Goal: Task Accomplishment & Management: Use online tool/utility

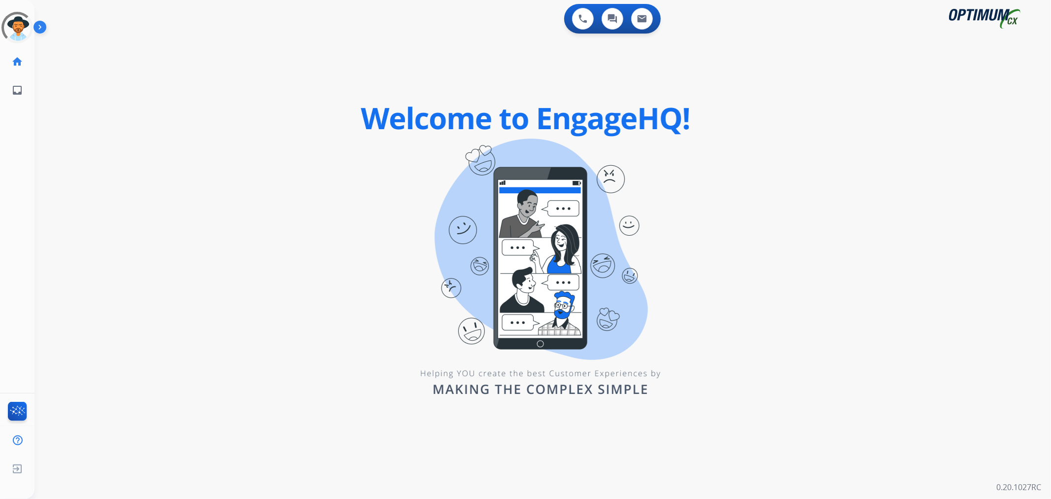
click at [45, 26] on img at bounding box center [42, 29] width 17 height 19
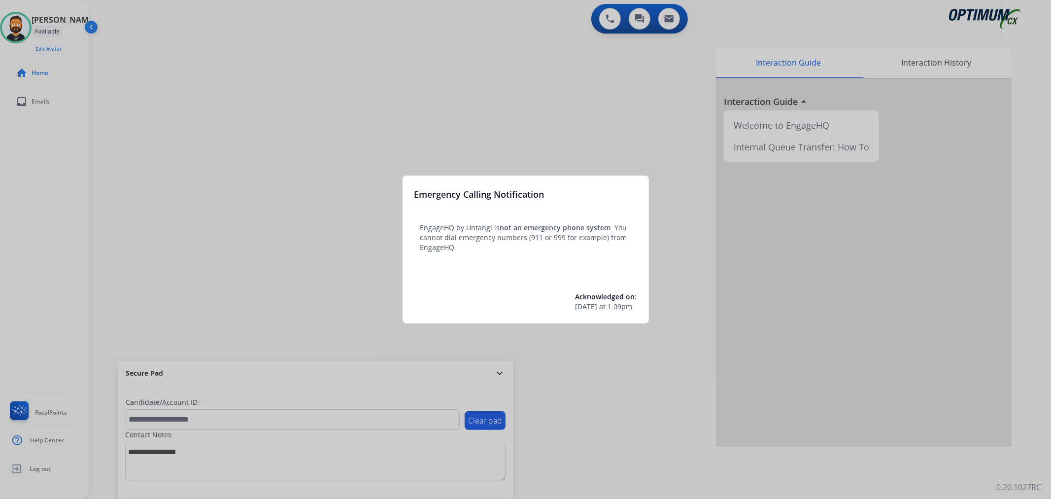
click at [504, 373] on div at bounding box center [525, 249] width 1051 height 499
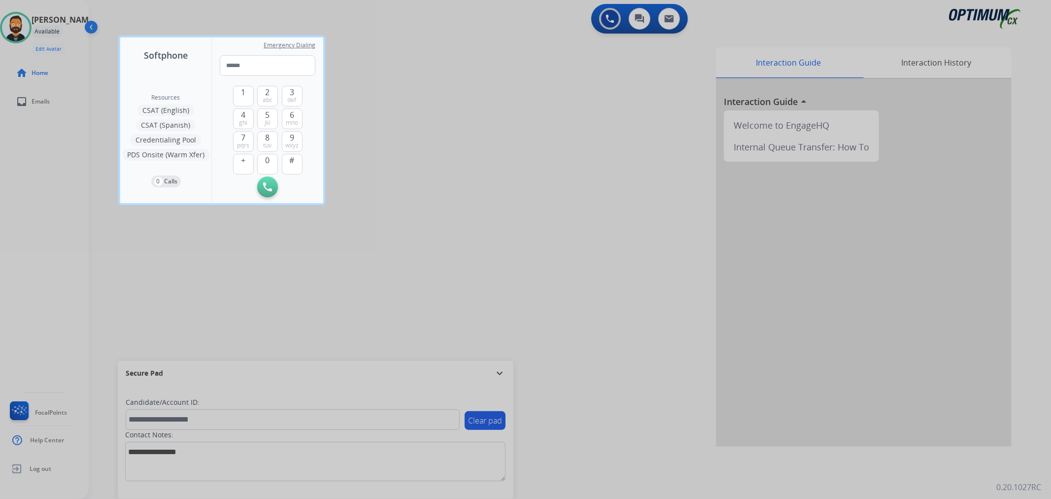
click at [504, 373] on div at bounding box center [525, 249] width 1051 height 499
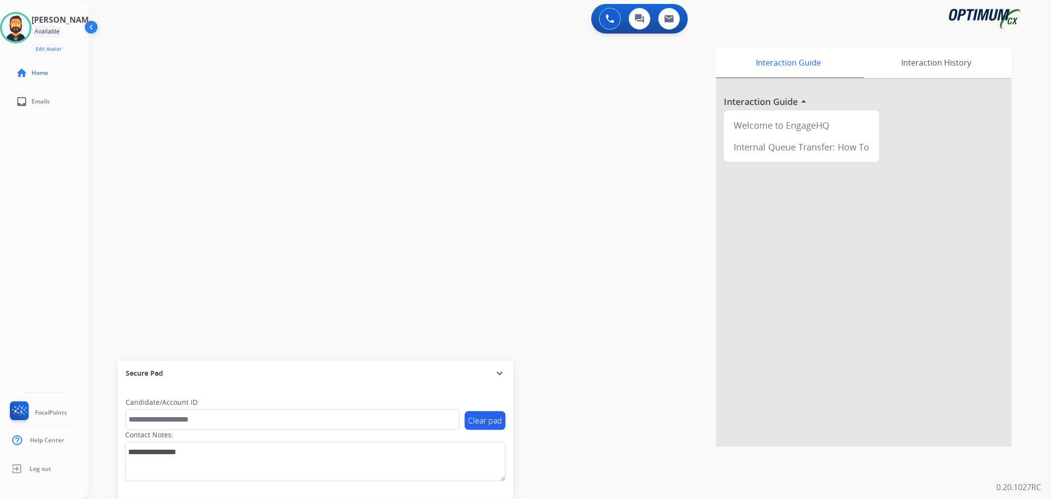
click at [504, 373] on mat-icon "expand_more" at bounding box center [500, 373] width 12 height 12
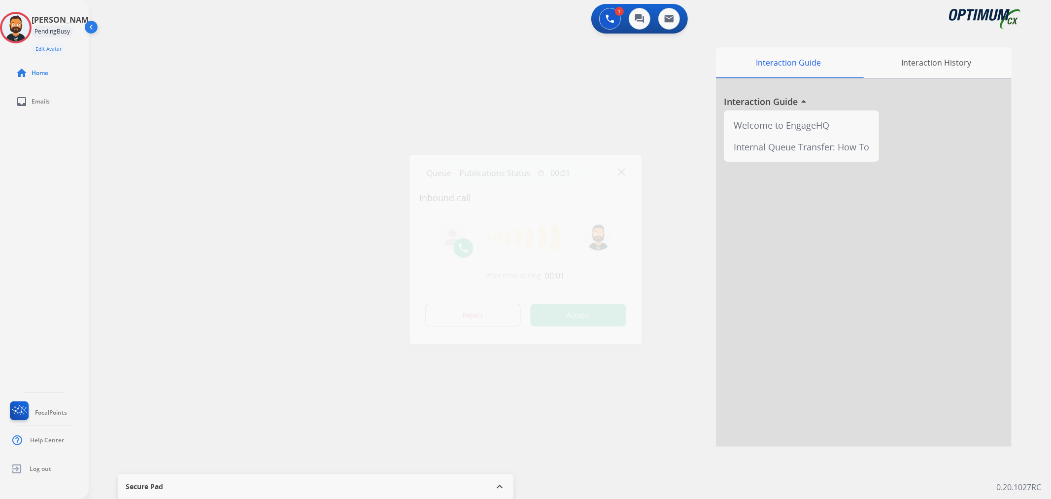
click at [137, 210] on div at bounding box center [525, 249] width 1051 height 499
click at [158, 185] on div at bounding box center [525, 249] width 1051 height 499
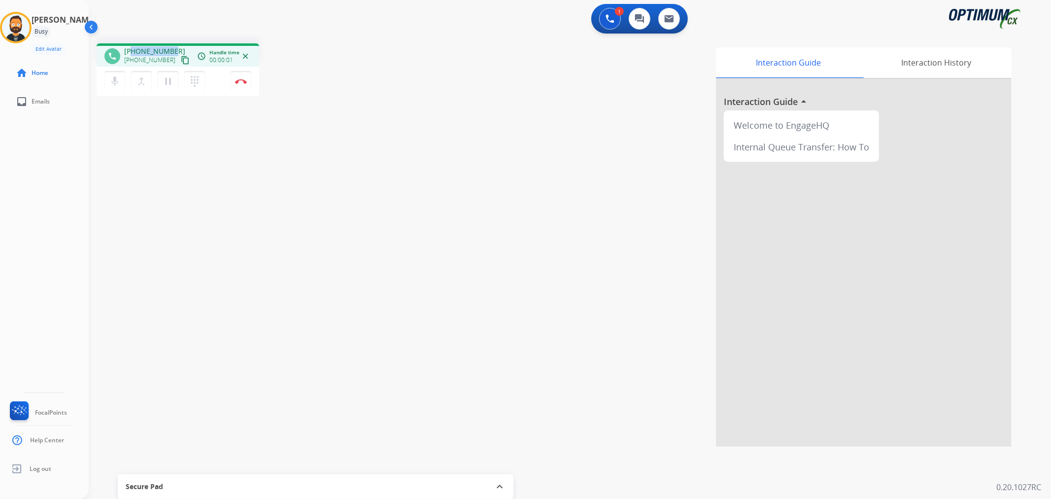
drag, startPoint x: 173, startPoint y: 46, endPoint x: 134, endPoint y: 49, distance: 39.5
click at [134, 49] on div "[PHONE_NUMBER] [PHONE_NUMBER] content_copy" at bounding box center [157, 56] width 67 height 20
copy span "3034528200"
click at [240, 79] on img at bounding box center [241, 81] width 12 height 5
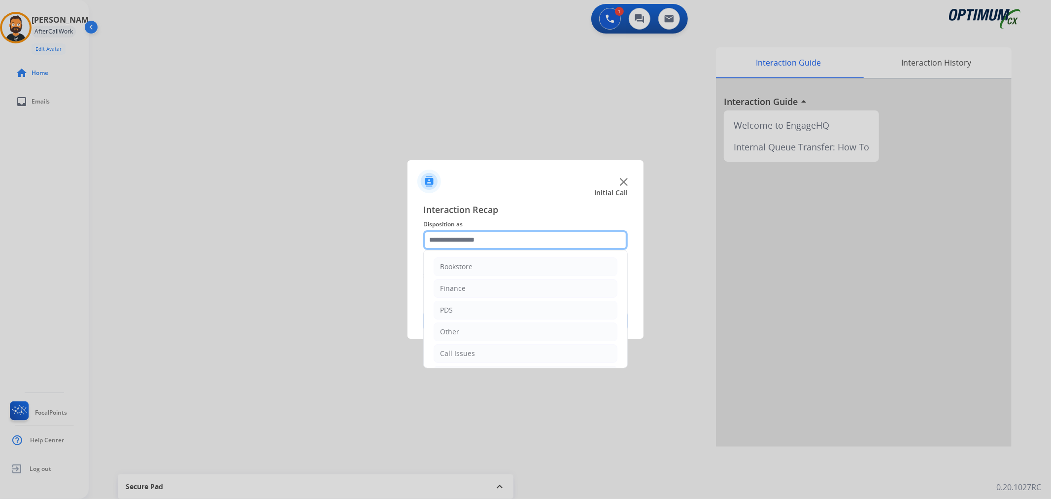
drag, startPoint x: 481, startPoint y: 234, endPoint x: 491, endPoint y: 278, distance: 45.4
click at [482, 234] on input "text" at bounding box center [525, 240] width 205 height 20
click at [466, 302] on li "Initial Application" at bounding box center [526, 308] width 184 height 19
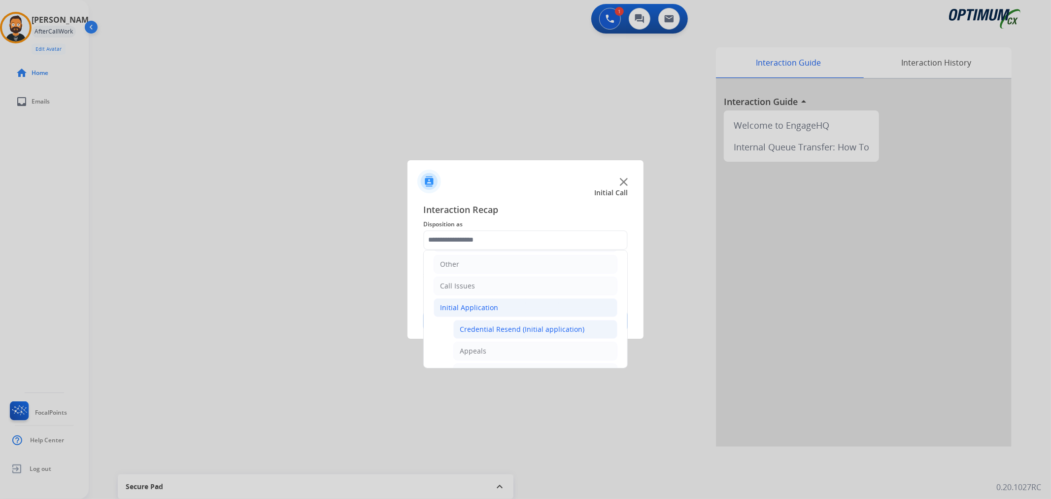
click at [503, 324] on div "Credential Resend (Initial application)" at bounding box center [522, 329] width 125 height 10
type input "**********"
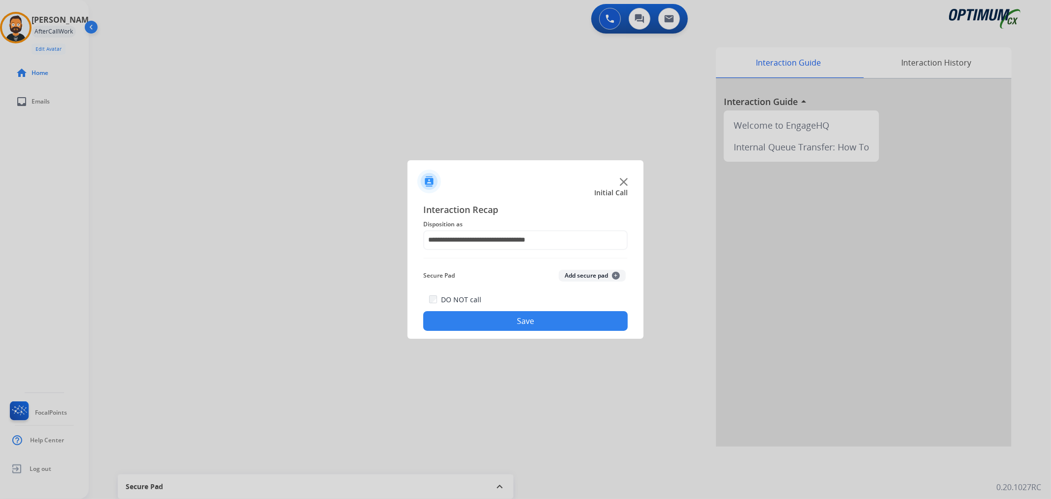
click at [501, 320] on button "Save" at bounding box center [525, 321] width 205 height 20
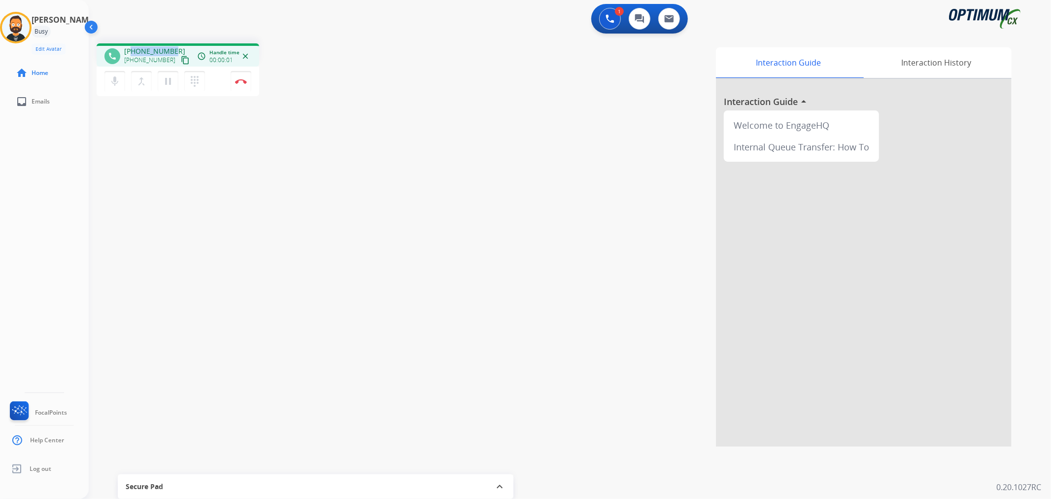
drag, startPoint x: 172, startPoint y: 46, endPoint x: 132, endPoint y: 47, distance: 39.5
click at [133, 48] on div "[PHONE_NUMBER] [PHONE_NUMBER] content_copy" at bounding box center [157, 56] width 67 height 20
copy span "7795377481"
click at [243, 81] on img at bounding box center [241, 81] width 12 height 5
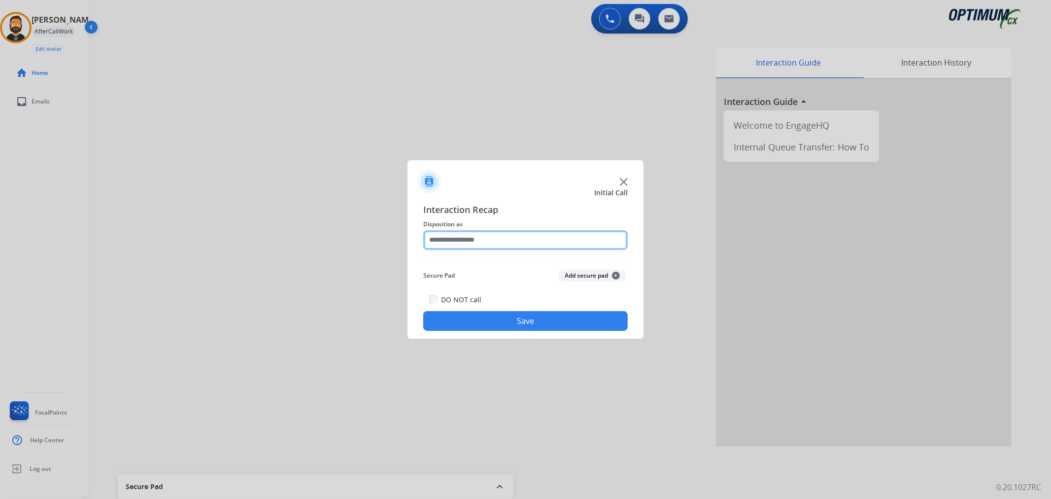
click at [487, 232] on input "text" at bounding box center [525, 240] width 205 height 20
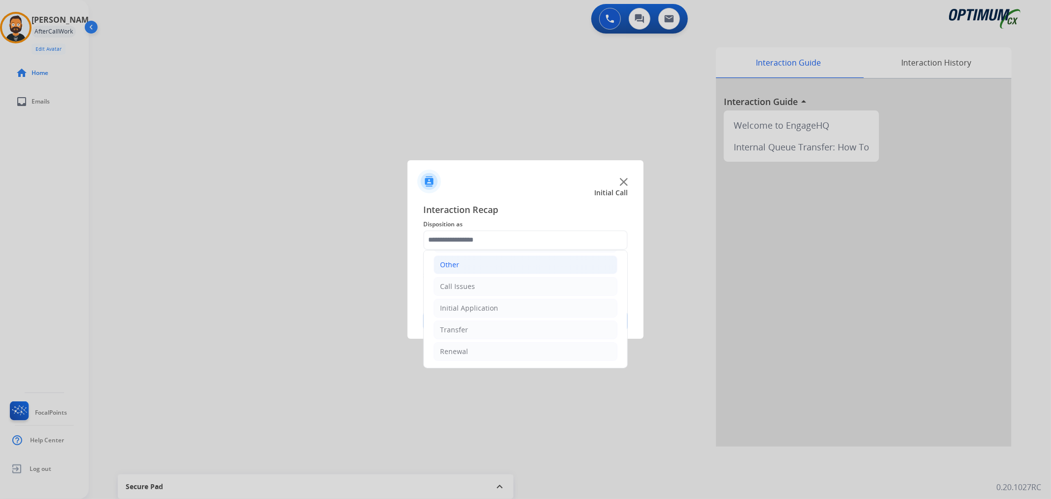
click at [470, 271] on li "Other" at bounding box center [526, 264] width 184 height 19
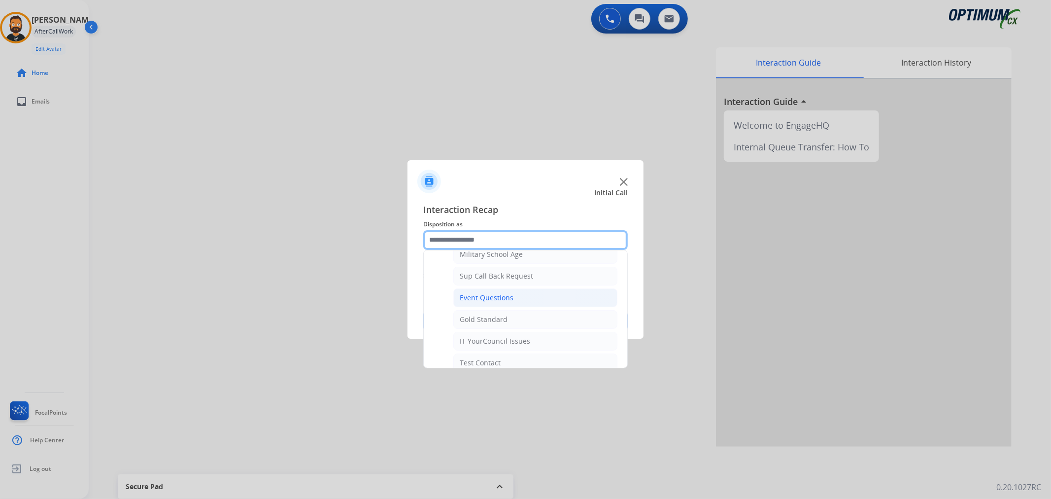
scroll to position [159, 0]
click at [513, 303] on div "IT YourCouncil Issues" at bounding box center [495, 303] width 70 height 10
type input "**********"
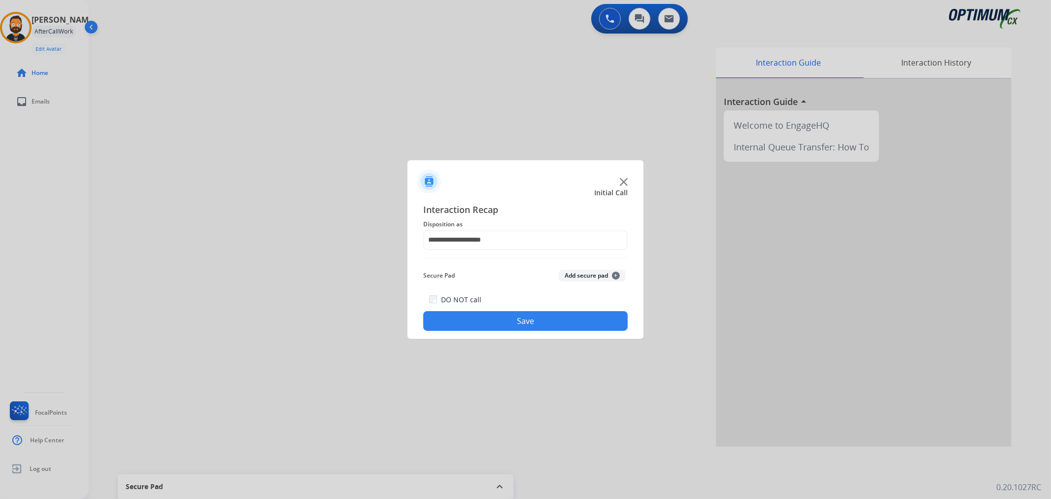
click at [509, 315] on button "Save" at bounding box center [525, 321] width 205 height 20
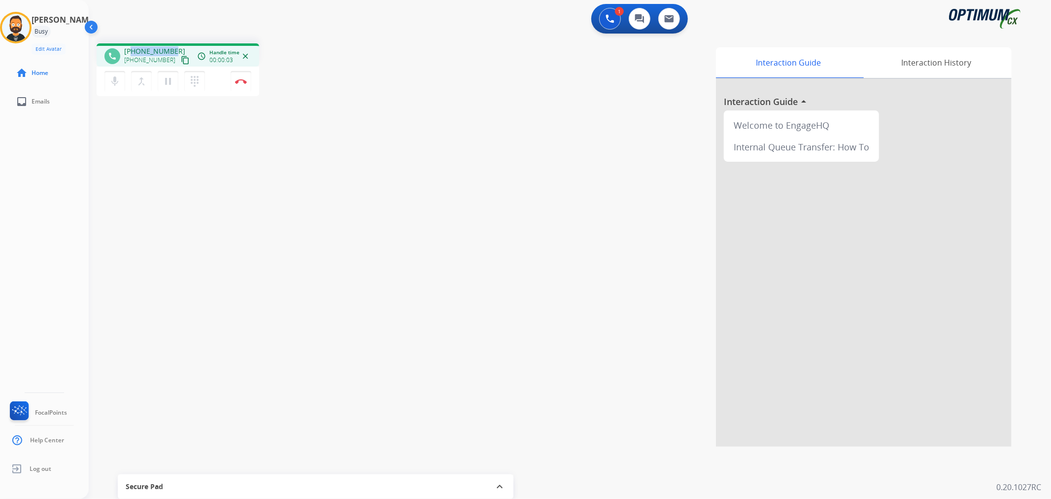
drag, startPoint x: 171, startPoint y: 46, endPoint x: 133, endPoint y: 48, distance: 37.5
click at [133, 48] on div "phone [PHONE_NUMBER] [PHONE_NUMBER] content_copy access_time Call metrics Queue…" at bounding box center [178, 54] width 163 height 23
copy span "3146435369"
click at [248, 80] on button "Disconnect" at bounding box center [241, 81] width 21 height 21
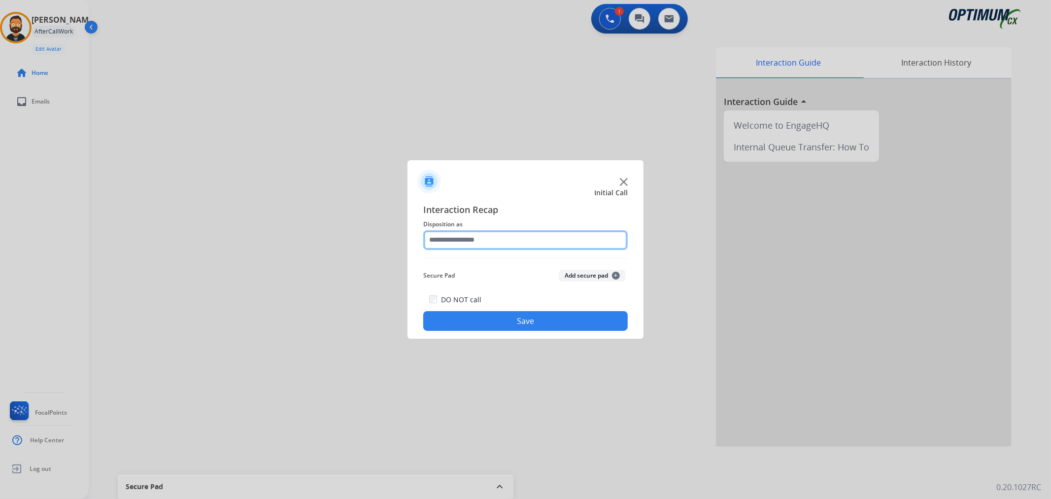
drag, startPoint x: 453, startPoint y: 245, endPoint x: 464, endPoint y: 247, distance: 11.9
click at [454, 245] on input "text" at bounding box center [525, 240] width 205 height 20
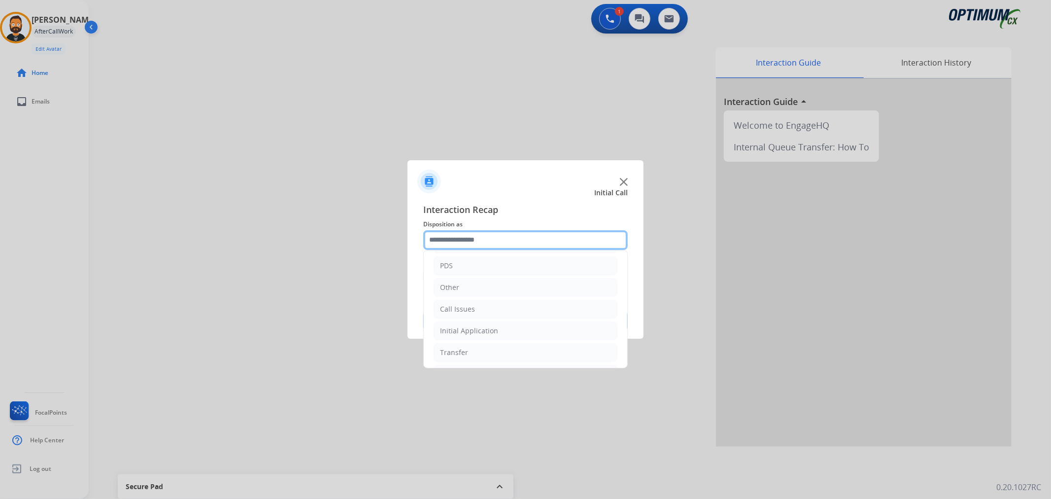
scroll to position [68, 0]
click at [480, 303] on div "Initial Application" at bounding box center [469, 308] width 58 height 10
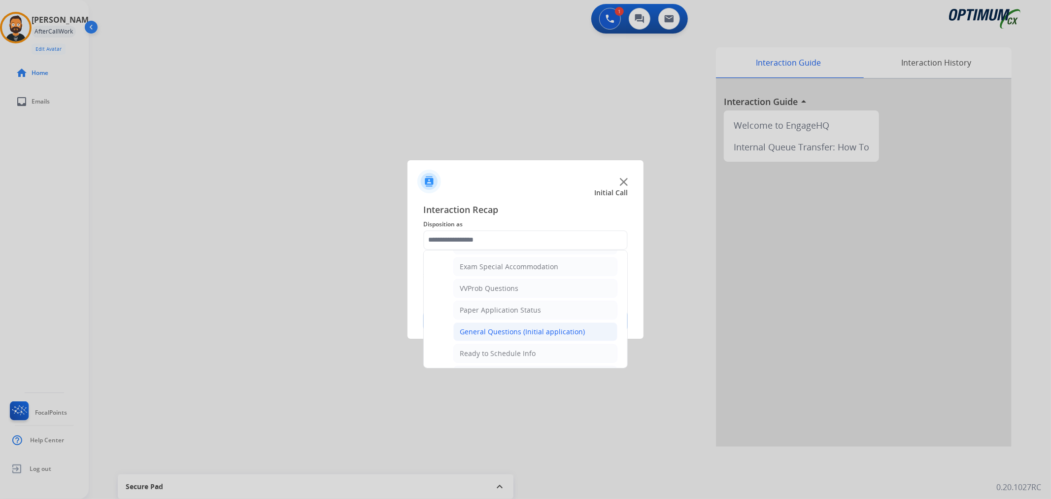
click at [517, 337] on div "General Questions (Initial application)" at bounding box center [522, 332] width 125 height 10
type input "**********"
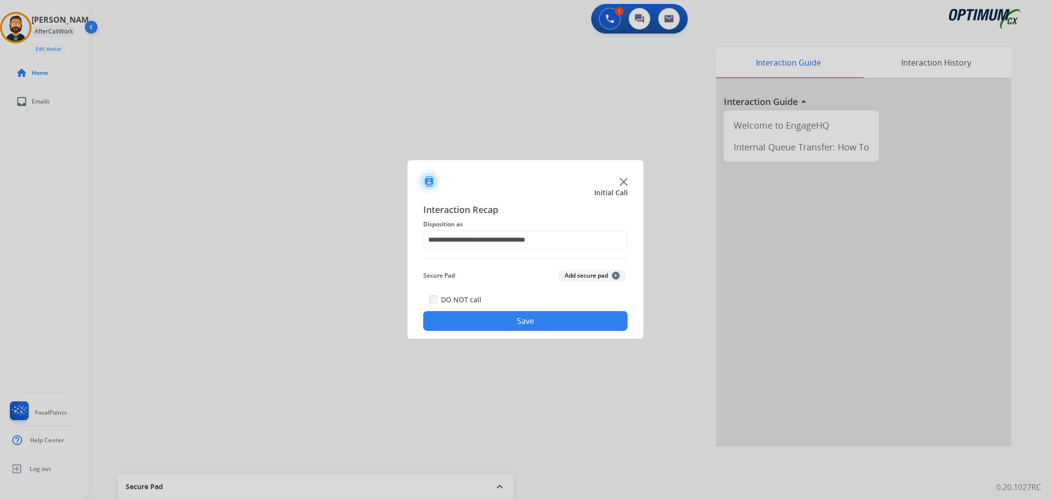
click at [518, 322] on button "Save" at bounding box center [525, 321] width 205 height 20
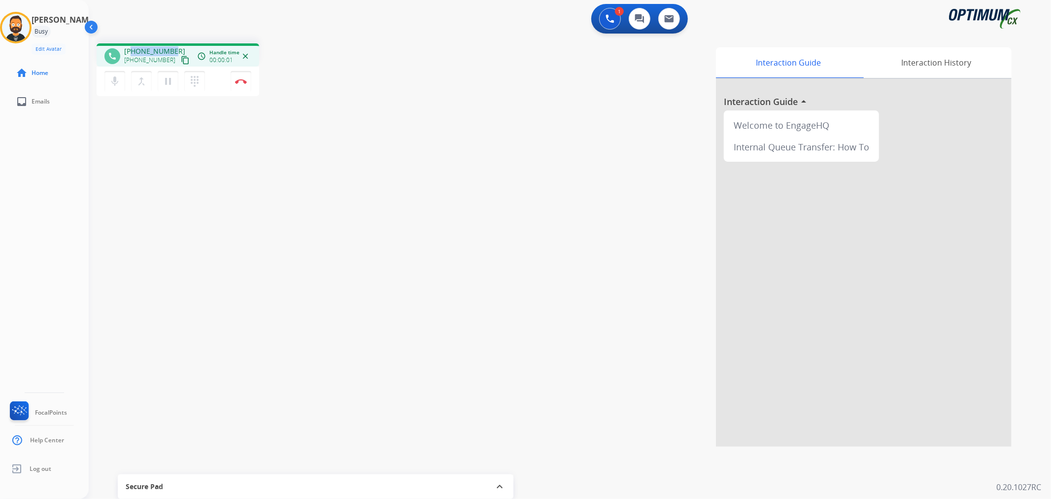
drag, startPoint x: 174, startPoint y: 45, endPoint x: 132, endPoint y: 48, distance: 41.5
click at [132, 48] on div "phone [PHONE_NUMBER] [PHONE_NUMBER] content_copy access_time Call metrics Queue…" at bounding box center [178, 54] width 163 height 23
copy span "3306013709"
click at [244, 79] on img at bounding box center [241, 81] width 12 height 5
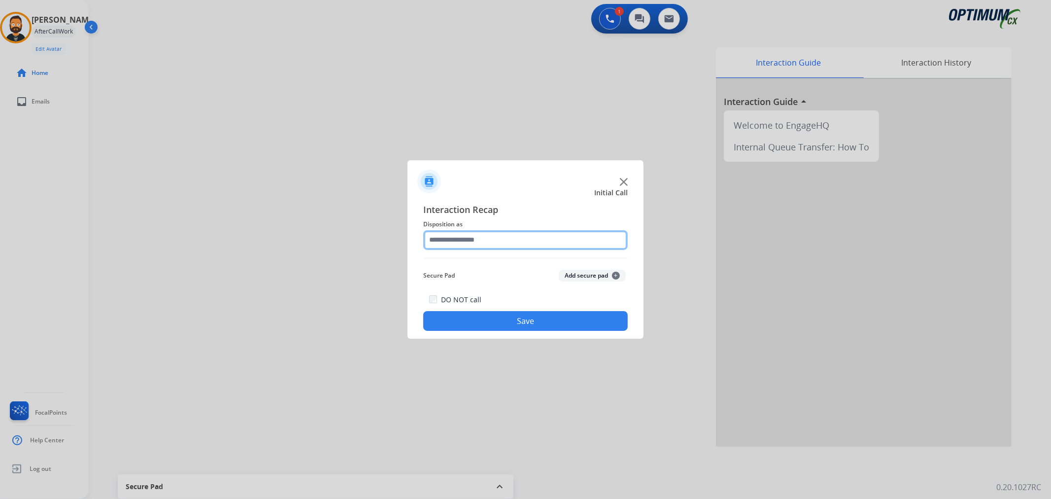
click at [445, 235] on input "text" at bounding box center [525, 240] width 205 height 20
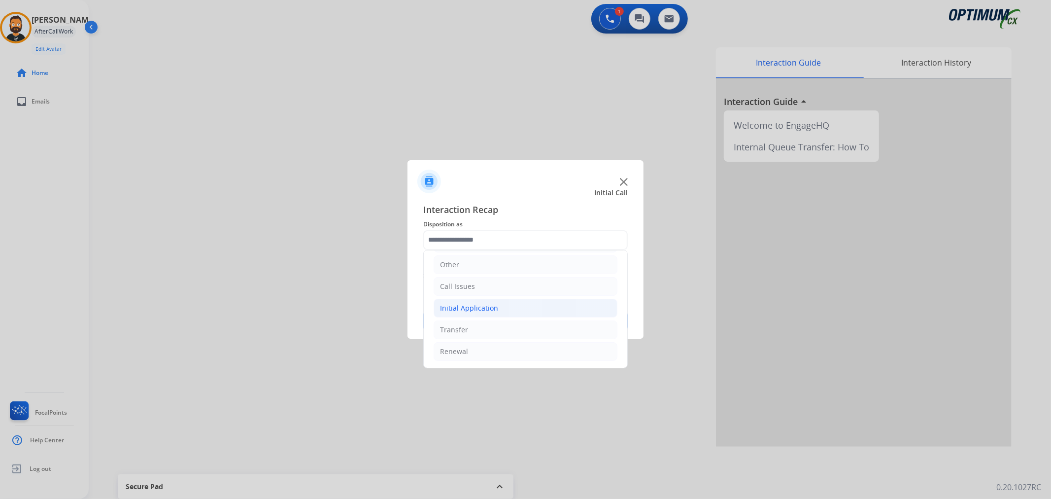
click at [501, 303] on li "Initial Application" at bounding box center [526, 308] width 184 height 19
click at [534, 328] on li "General Questions (Initial application)" at bounding box center [536, 331] width 164 height 19
type input "**********"
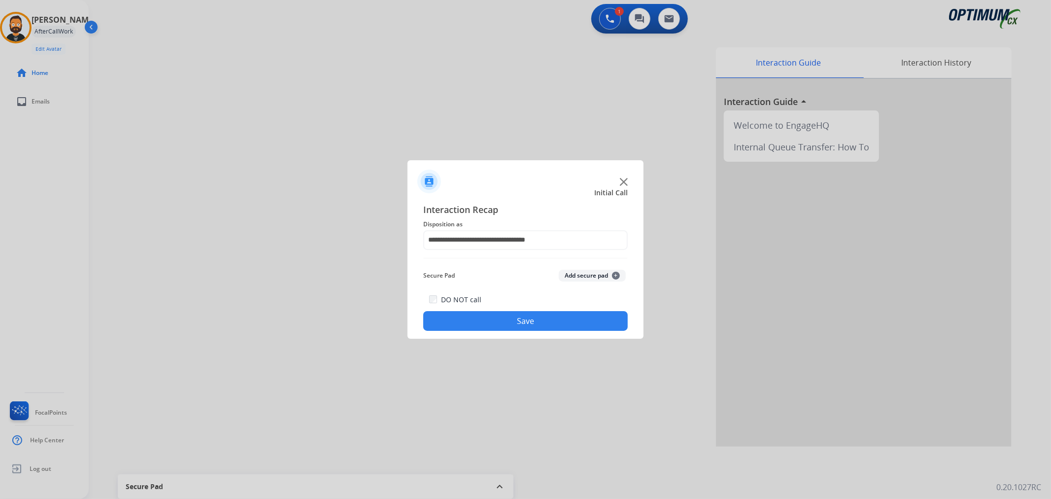
click at [531, 322] on button "Save" at bounding box center [525, 321] width 205 height 20
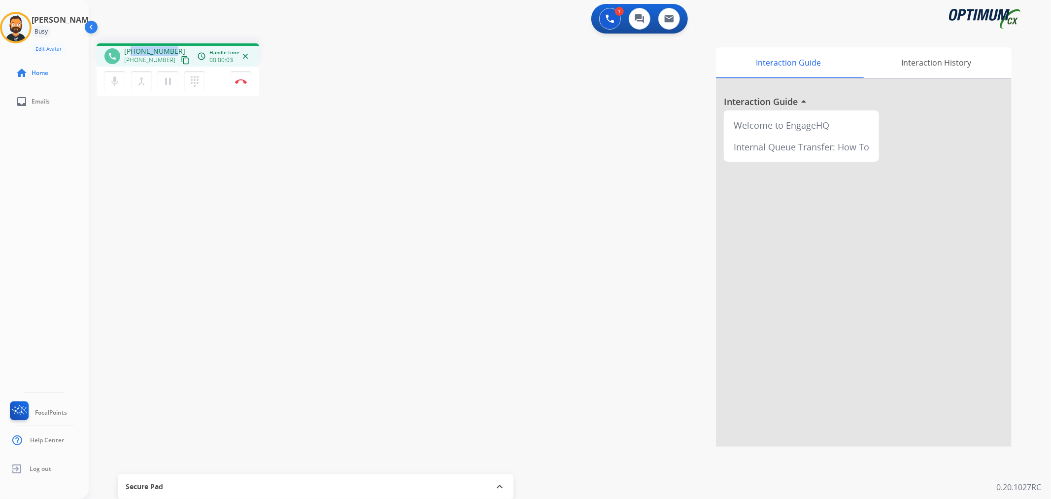
drag, startPoint x: 172, startPoint y: 47, endPoint x: 130, endPoint y: 51, distance: 41.6
click at [130, 51] on div "[PHONE_NUMBER] [PHONE_NUMBER] content_copy" at bounding box center [157, 56] width 67 height 20
copy span "6146011165"
click at [172, 79] on mat-icon "pause" at bounding box center [168, 81] width 12 height 12
click at [170, 71] on button "play_arrow Hold" at bounding box center [168, 81] width 21 height 21
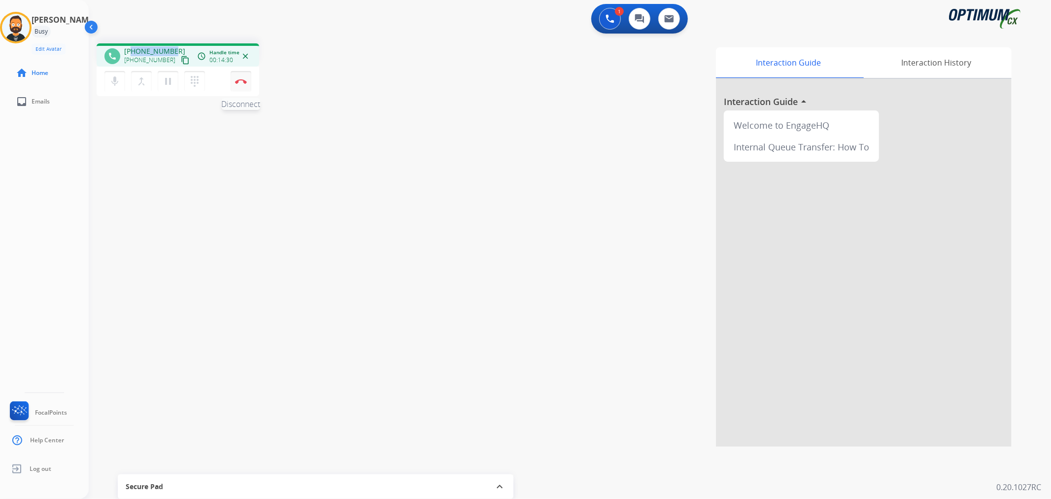
click at [247, 81] on button "Disconnect" at bounding box center [241, 81] width 21 height 21
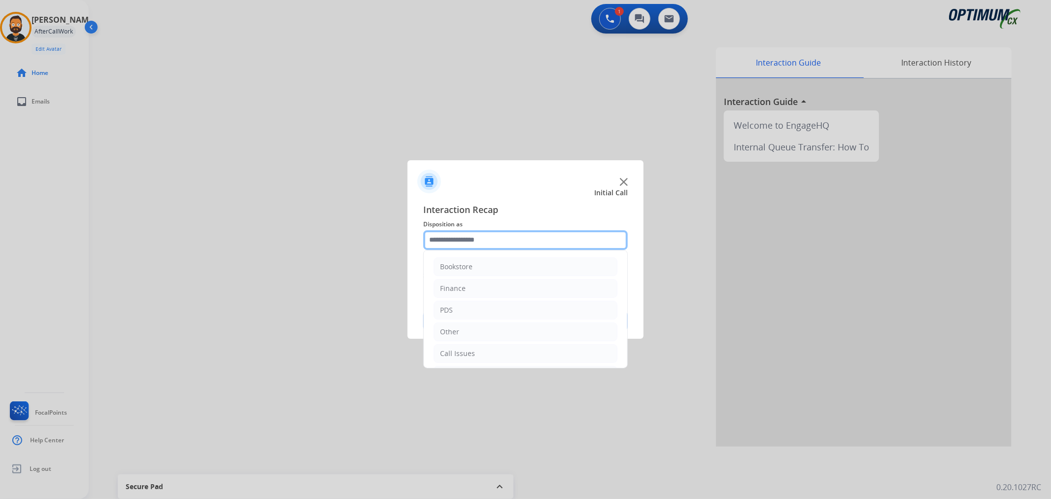
click at [485, 239] on input "text" at bounding box center [525, 240] width 205 height 20
click at [511, 306] on li "Initial Application" at bounding box center [526, 308] width 184 height 19
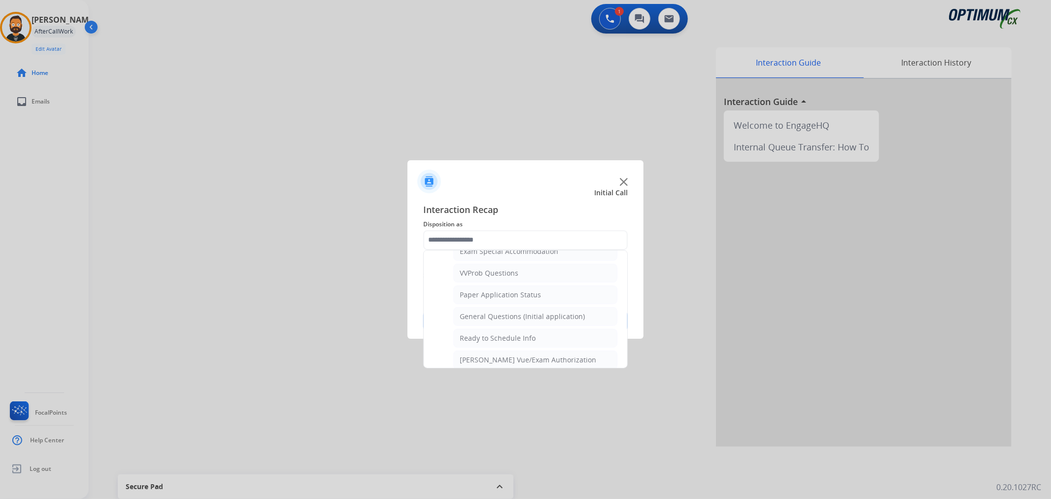
click at [508, 314] on div "General Questions (Initial application)" at bounding box center [522, 317] width 125 height 10
type input "**********"
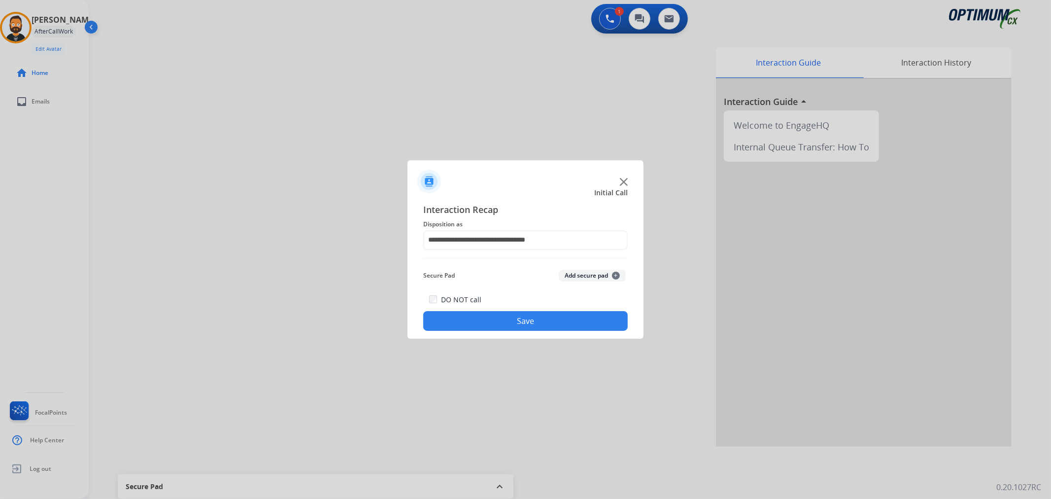
click at [508, 315] on button "Save" at bounding box center [525, 321] width 205 height 20
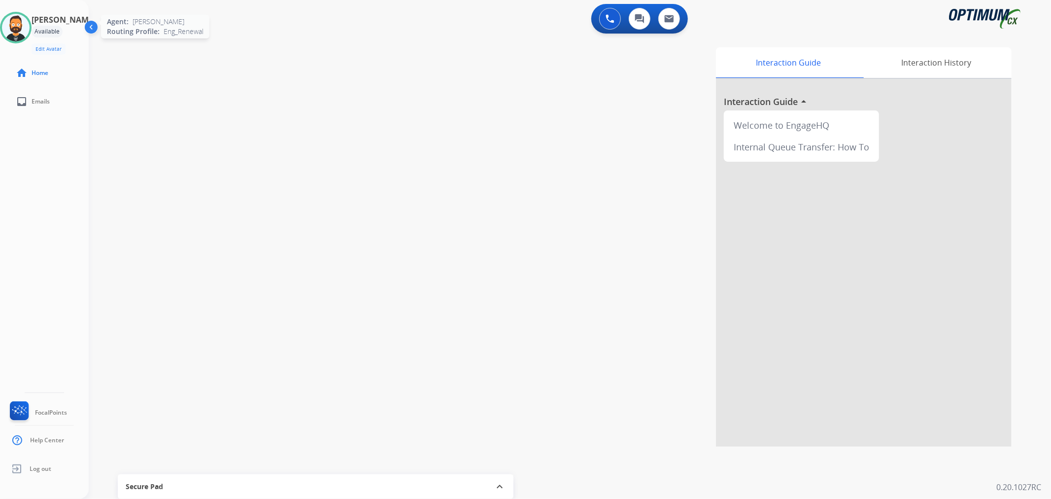
click at [17, 30] on img at bounding box center [16, 28] width 28 height 28
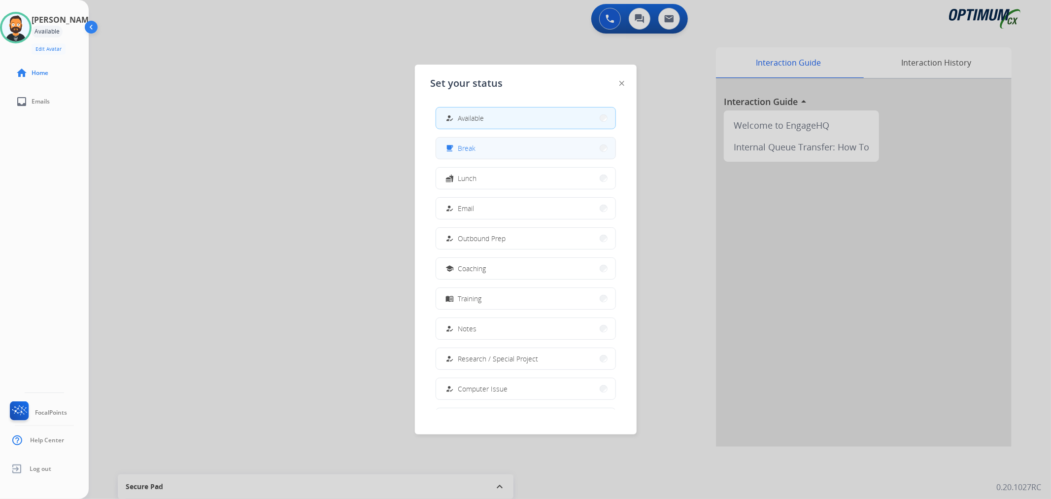
click at [494, 148] on button "free_breakfast Break" at bounding box center [525, 148] width 179 height 21
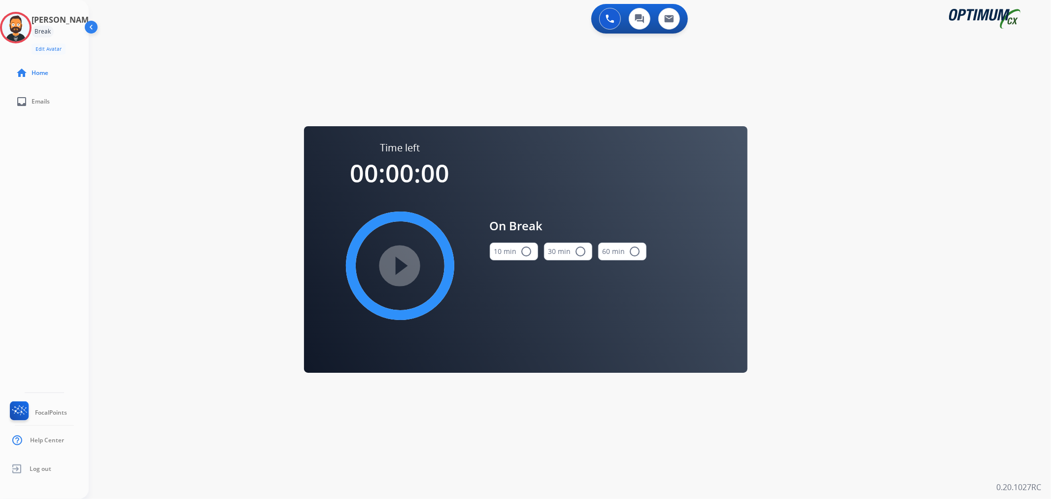
click at [494, 245] on button "10 min radio_button_unchecked" at bounding box center [514, 252] width 48 height 18
click at [406, 265] on mat-icon "play_circle_filled" at bounding box center [400, 266] width 12 height 12
click at [30, 32] on icon at bounding box center [16, 28] width 32 height 32
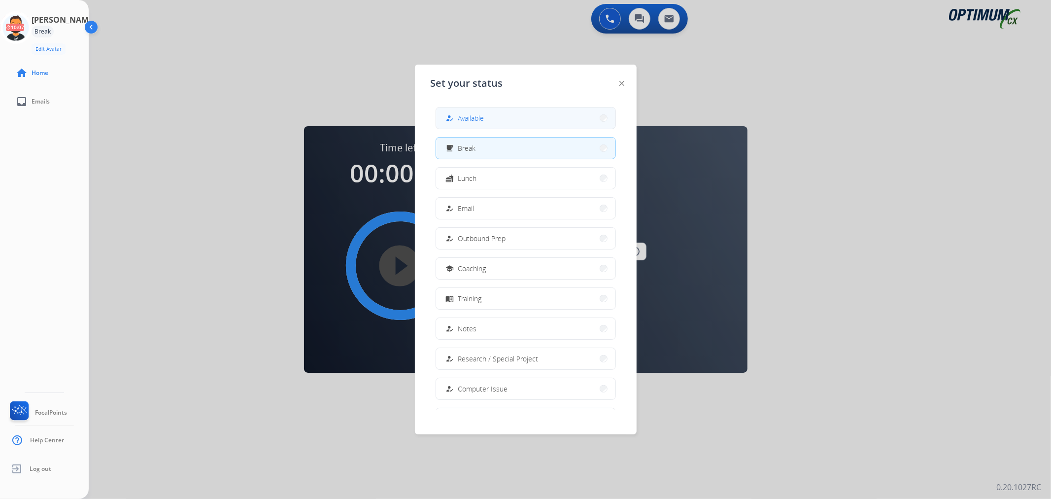
click at [495, 111] on button "how_to_reg Available" at bounding box center [525, 117] width 179 height 21
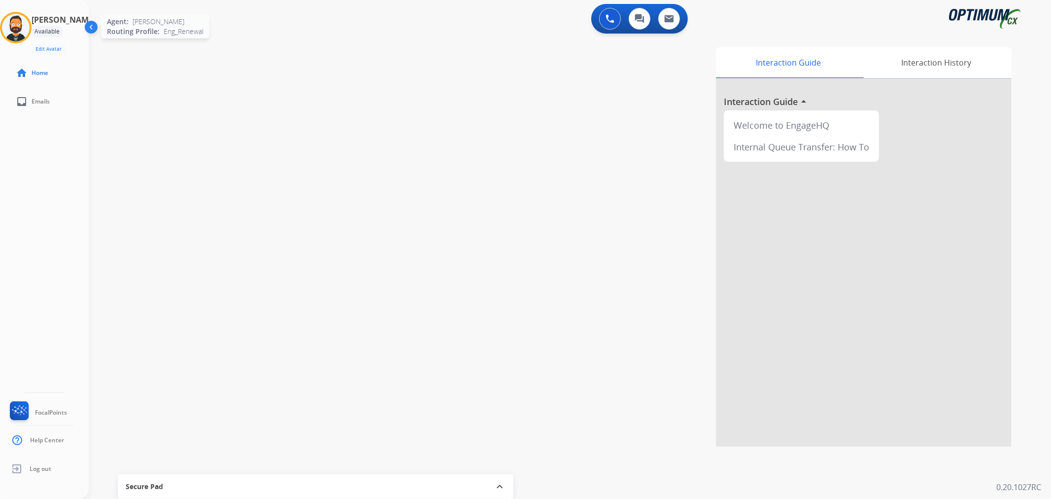
click at [30, 24] on img at bounding box center [16, 28] width 28 height 28
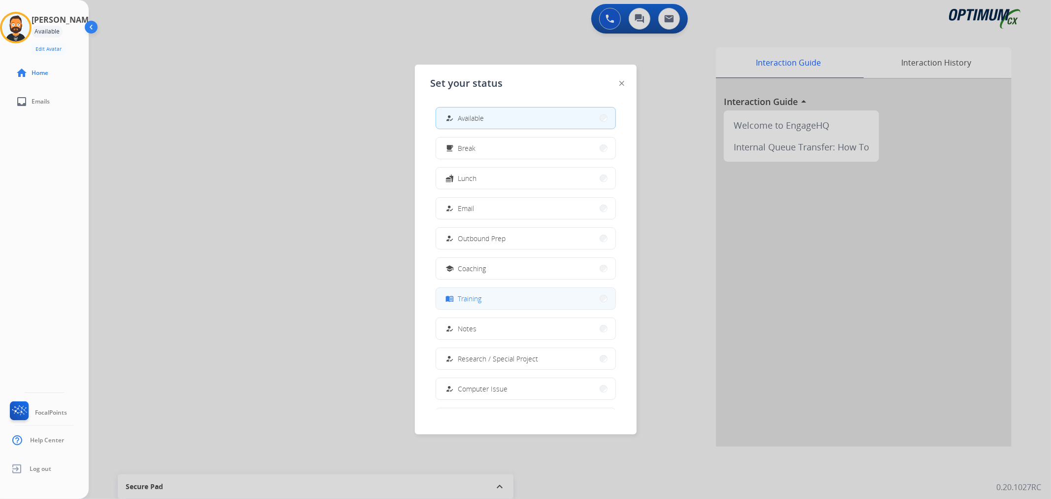
click at [474, 294] on span "Training" at bounding box center [470, 298] width 24 height 10
